Goal: Information Seeking & Learning: Learn about a topic

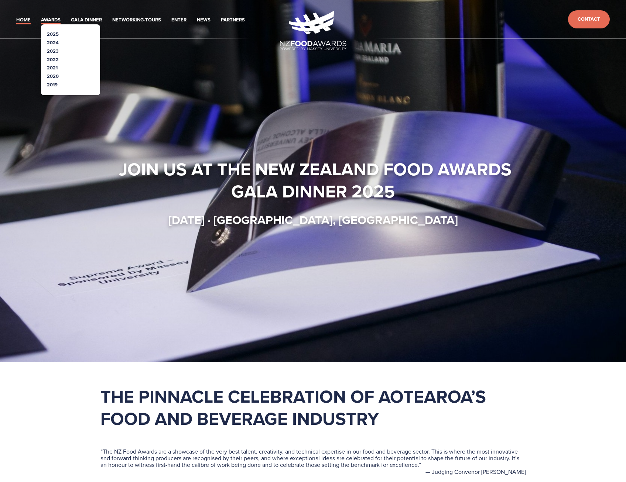
click at [49, 19] on link "Awards" at bounding box center [51, 20] width 20 height 8
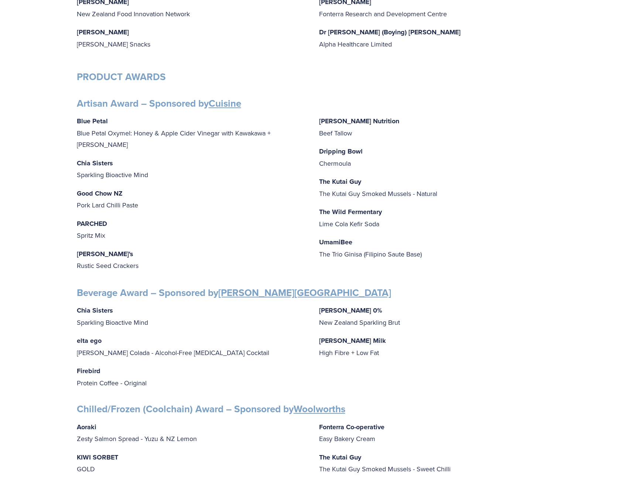
scroll to position [258, 0]
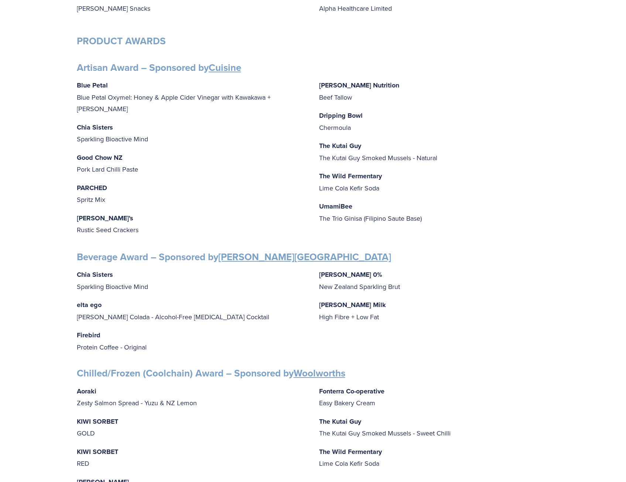
click at [383, 397] on p "Fonterra Co-operative Easy Bakery Cream" at bounding box center [434, 397] width 230 height 24
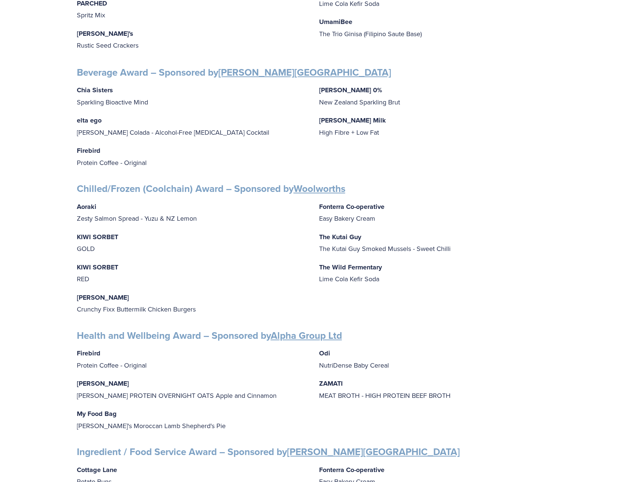
scroll to position [480, 0]
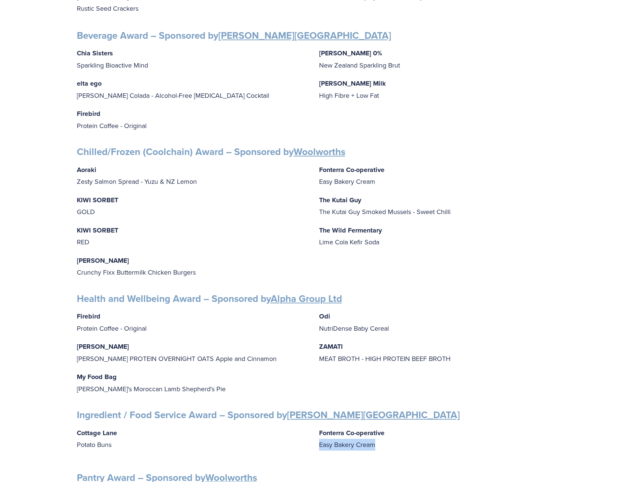
drag, startPoint x: 382, startPoint y: 436, endPoint x: 315, endPoint y: 445, distance: 68.2
click at [315, 445] on div "Cottage Lane Potato Buns Fonterra Co-operative Easy Bakery Cream" at bounding box center [313, 442] width 473 height 30
copy p "Easy Bakery Cream"
drag, startPoint x: 382, startPoint y: 177, endPoint x: 314, endPoint y: 179, distance: 67.6
click at [314, 179] on div "Aoraki Zesty Salmon Spread - Yuzu & NZ Lemon KIWI SORBET GOLD KIWI SORBET RED […" at bounding box center [313, 221] width 473 height 114
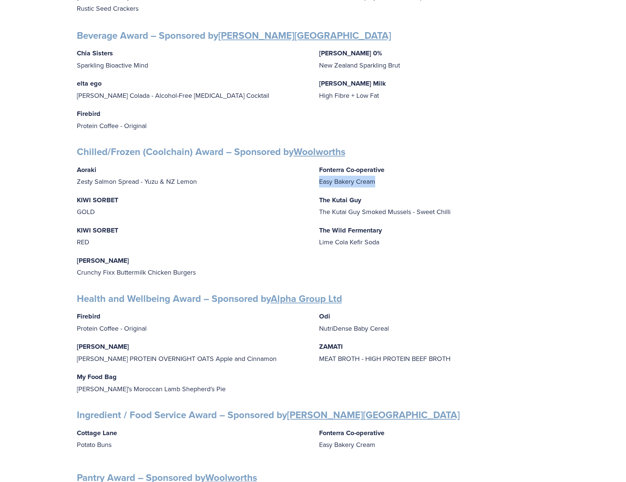
copy p "Easy Bakery Cream"
